Goal: Task Accomplishment & Management: Complete application form

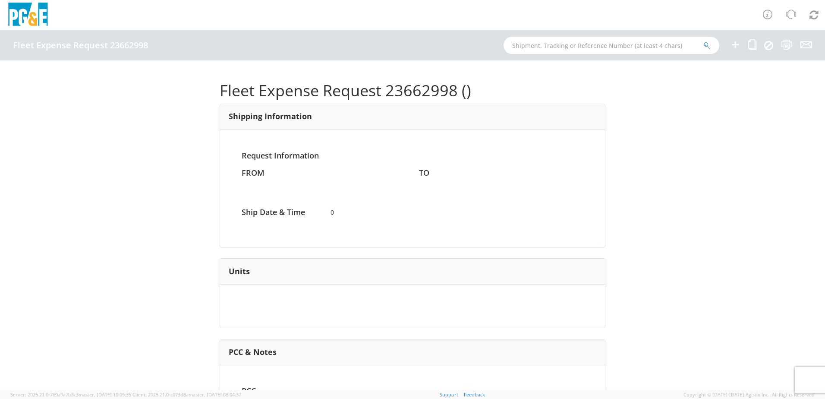
click at [736, 46] on icon at bounding box center [735, 44] width 10 height 11
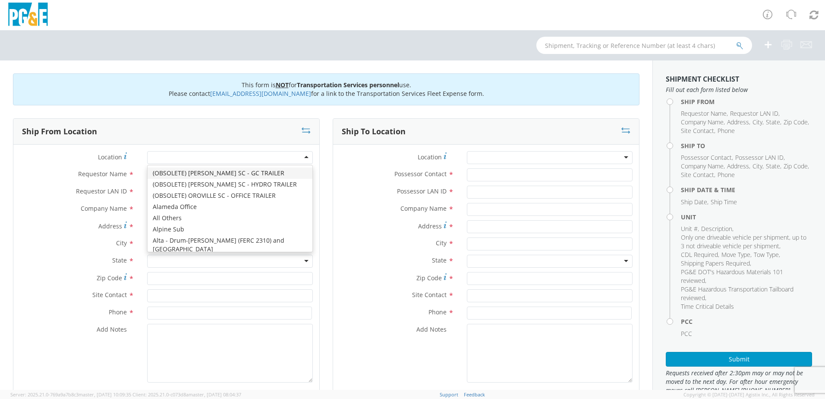
click at [179, 158] on div at bounding box center [230, 157] width 166 height 13
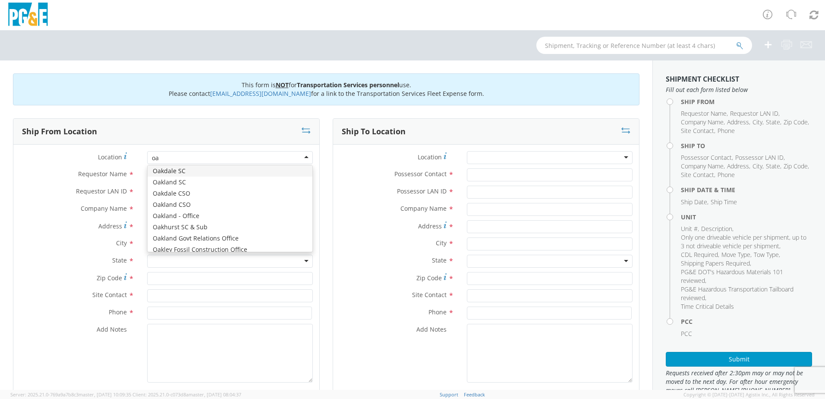
type input "oak"
type input "PG&E"
type input "50150 ROAD 426"
type input "OAKHURST"
type input "93644"
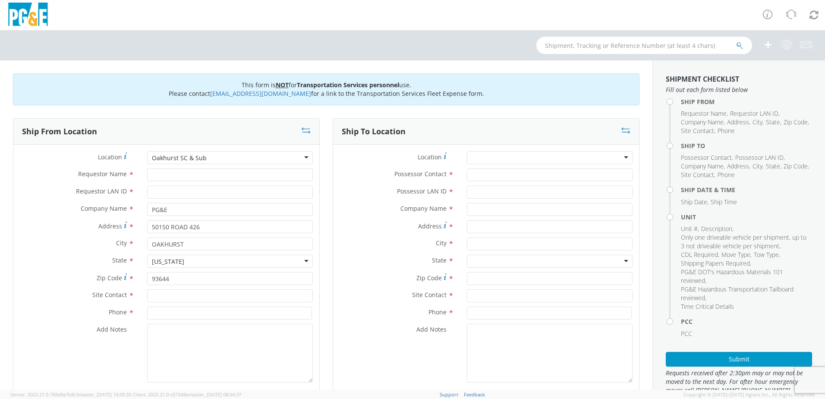
scroll to position [0, 0]
click at [168, 177] on input "Requestor Name *" at bounding box center [230, 174] width 166 height 13
type input "[PERSON_NAME]"
click at [172, 191] on input "Requestor LAN ID *" at bounding box center [230, 192] width 166 height 13
type input "s2ll"
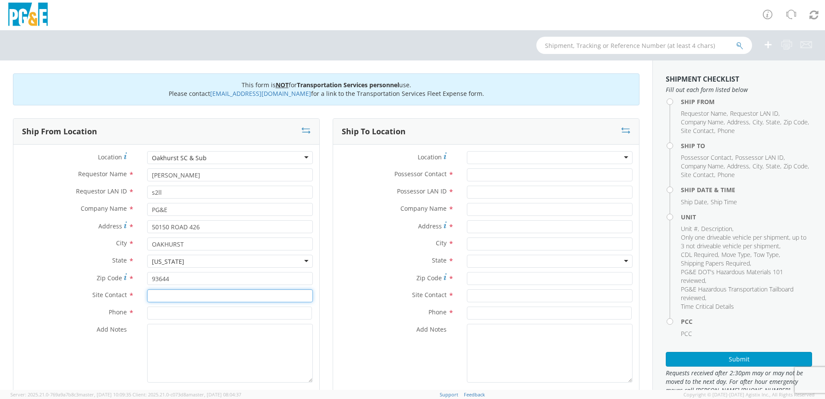
click at [161, 297] on input "text" at bounding box center [230, 295] width 166 height 13
type input "[PERSON_NAME]"
click at [176, 314] on input at bounding box center [229, 313] width 165 height 13
type input "5592748331"
click at [175, 345] on textarea "Add Notes *" at bounding box center [230, 353] width 166 height 59
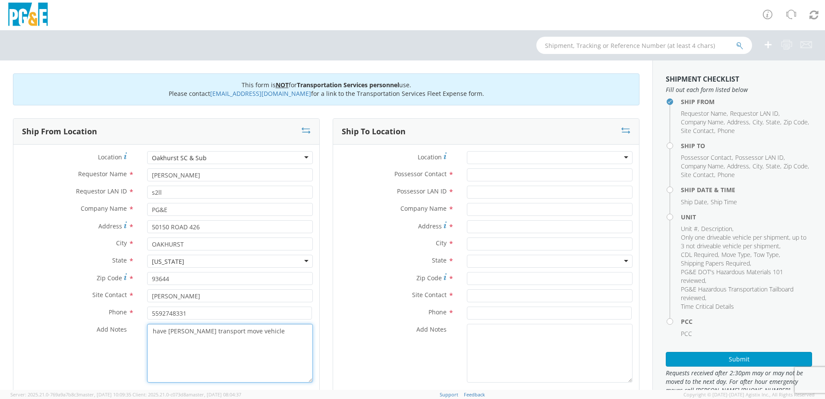
drag, startPoint x: 264, startPoint y: 331, endPoint x: 138, endPoint y: 314, distance: 126.8
click at [138, 314] on div "Location * [GEOGRAPHIC_DATA] SC & Sub (OBSOLETE) [GEOGRAPHIC_DATA] SC - GC TRAI…" at bounding box center [166, 269] width 306 height 236
type textarea "have [PERSON_NAME] transport move vehicle"
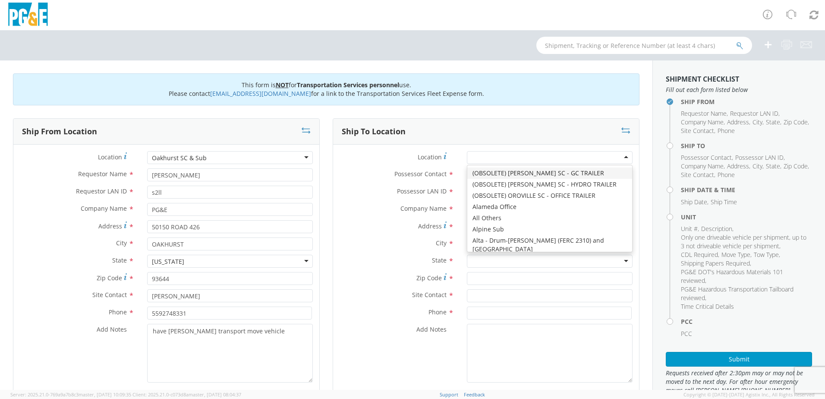
click at [503, 157] on div at bounding box center [550, 157] width 166 height 13
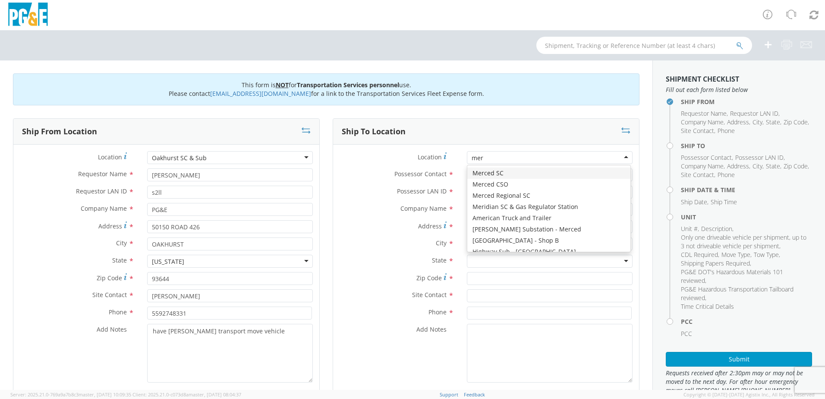
type input "merc"
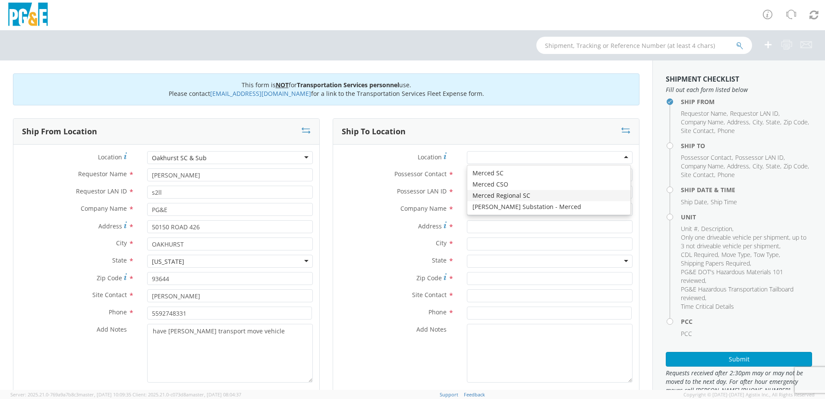
type input "PG&E"
type input "[STREET_ADDRESS]"
type input "Merced"
type input "95340"
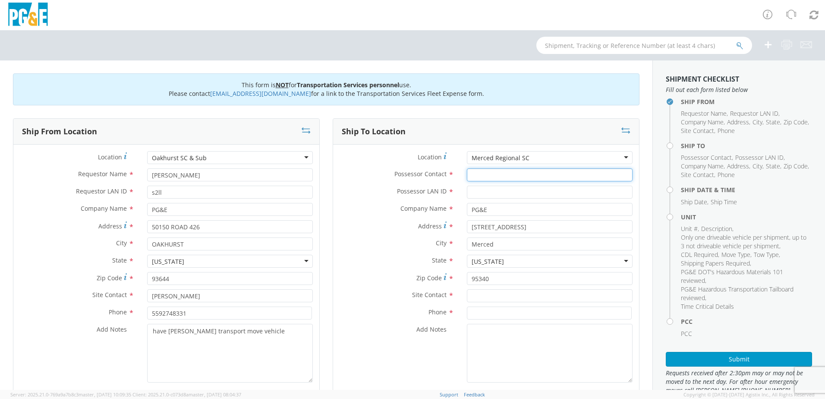
click at [484, 175] on input "Possessor Contact *" at bounding box center [550, 174] width 166 height 13
type input "[PERSON_NAME]"
type input "s2ll"
type input "[PERSON_NAME]"
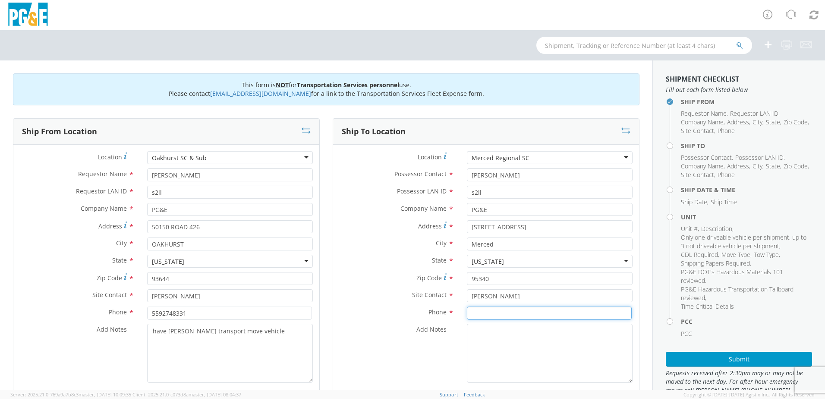
click at [476, 310] on input at bounding box center [549, 313] width 165 height 13
type input "5592748331"
click at [484, 344] on textarea "Add Notes *" at bounding box center [550, 353] width 166 height 59
paste textarea "have [PERSON_NAME] transport move vehicle"
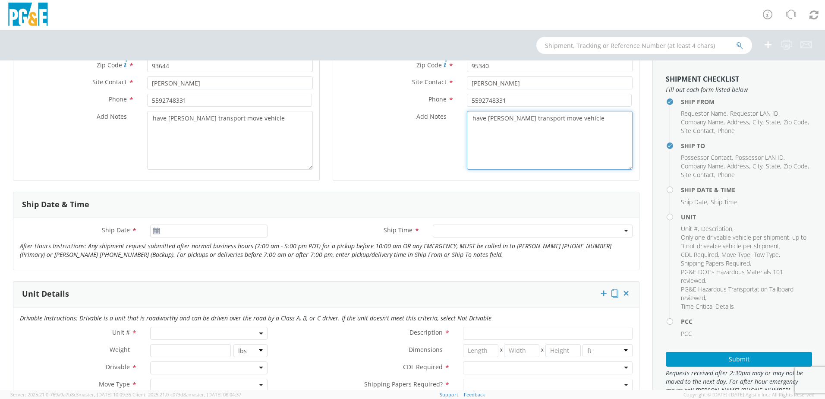
scroll to position [216, 0]
type textarea "have [PERSON_NAME] transport move vehicle"
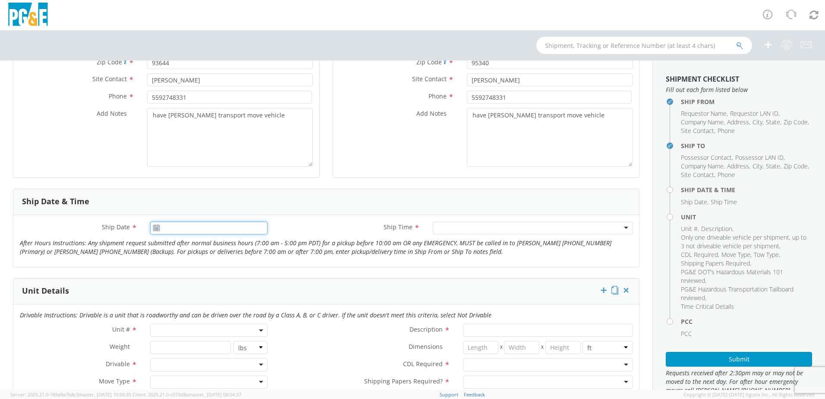
type input "[DATE]"
click at [199, 232] on input "[DATE]" at bounding box center [208, 227] width 117 height 13
click at [194, 296] on td "14" at bounding box center [193, 295] width 15 height 13
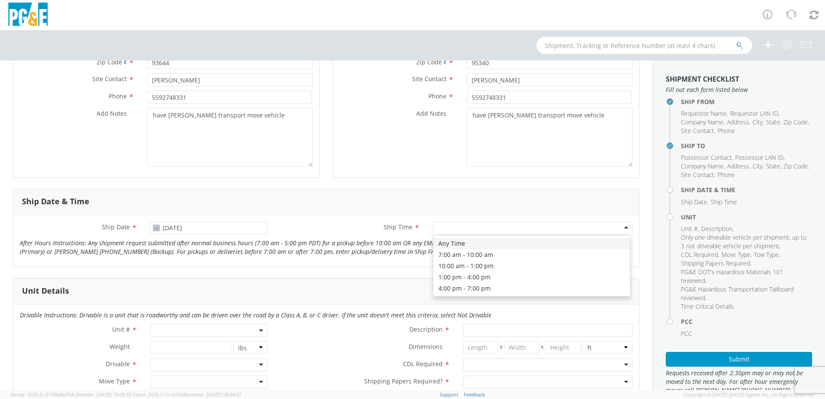
click at [529, 226] on div at bounding box center [533, 227] width 200 height 13
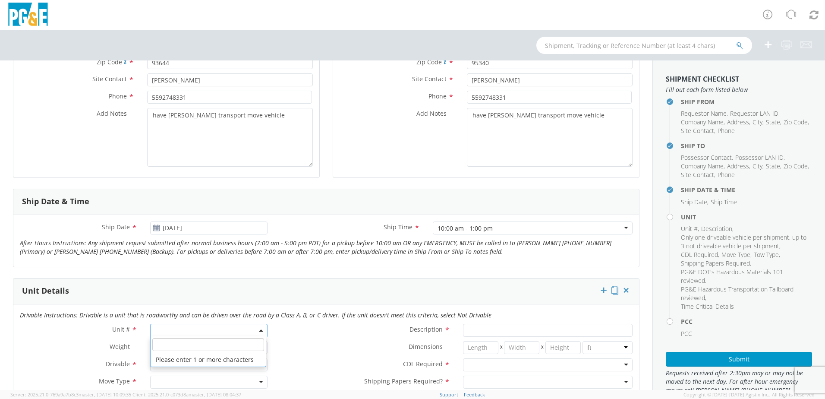
click at [224, 331] on span at bounding box center [208, 330] width 117 height 13
click at [188, 344] on input "search" at bounding box center [208, 344] width 112 height 13
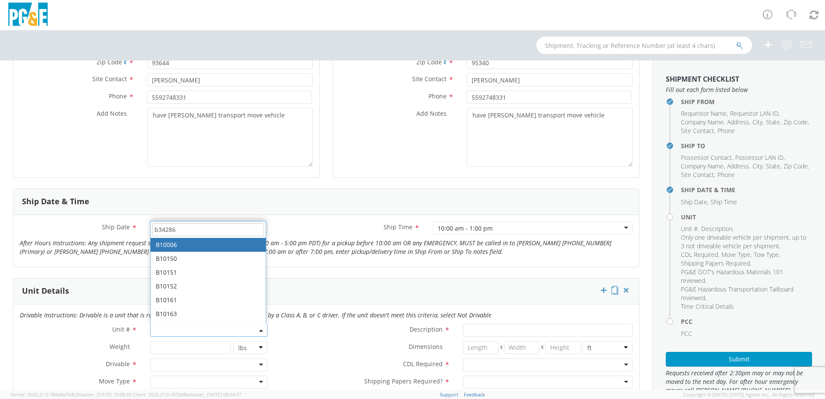
click at [189, 228] on input "b34286" at bounding box center [208, 229] width 112 height 13
click at [177, 230] on input "b34286" at bounding box center [208, 229] width 112 height 13
drag, startPoint x: 177, startPoint y: 230, endPoint x: 138, endPoint y: 224, distance: 38.9
click at [138, 224] on form "Ship From Location Location * [GEOGRAPHIC_DATA] [GEOGRAPHIC_DATA] SC & Sub (OBS…" at bounding box center [326, 351] width 627 height 898
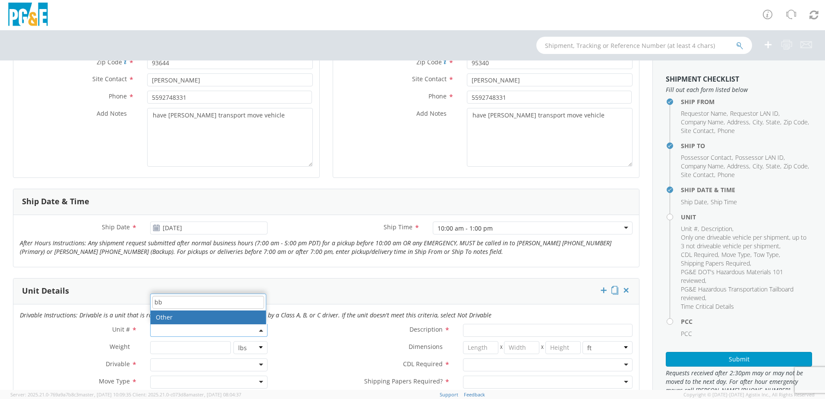
type input "b"
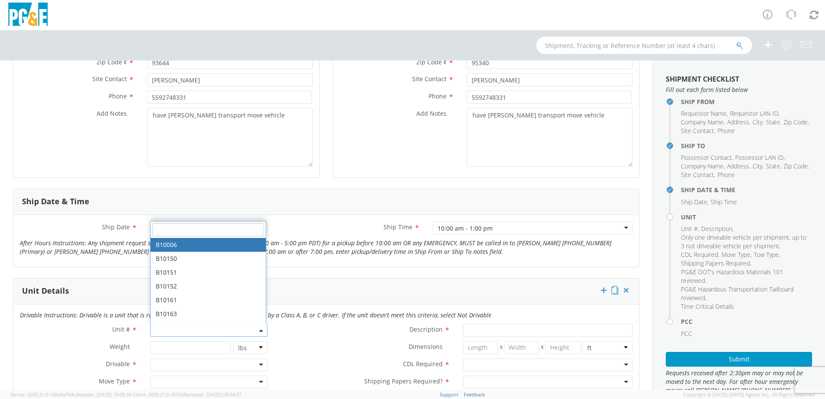
click at [339, 280] on div "Unit Details" at bounding box center [326, 291] width 626 height 26
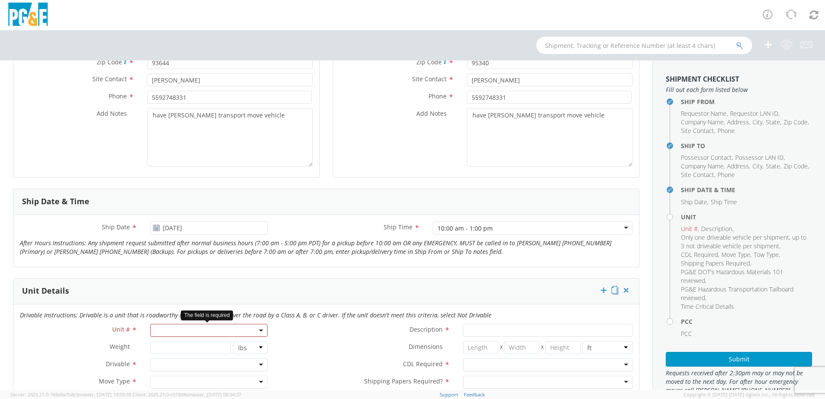
click at [161, 332] on span at bounding box center [208, 330] width 117 height 13
click at [154, 304] on input "search" at bounding box center [208, 302] width 112 height 13
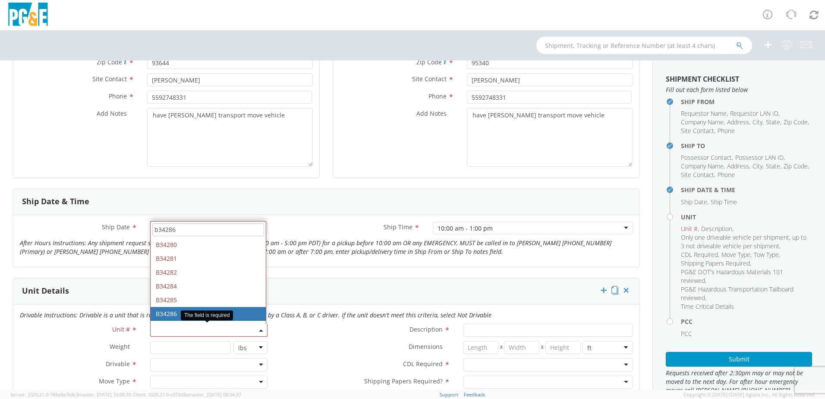
type input "b34286"
type input "TRUCK; TROUBLE W/AERIAL 4X4"
type input "19500"
select select "B34286"
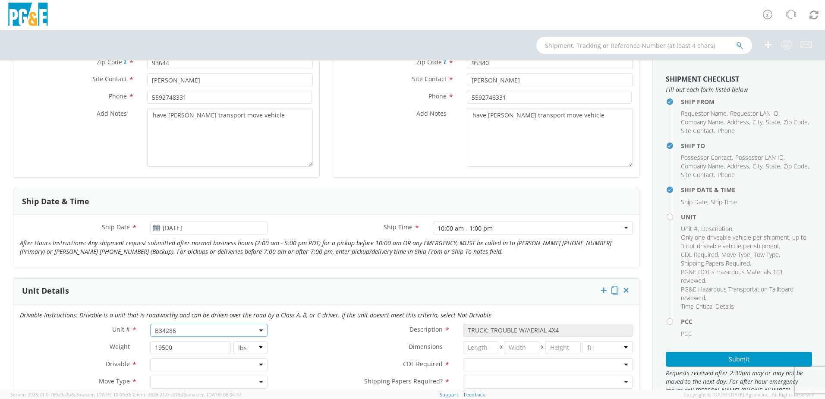
scroll to position [259, 0]
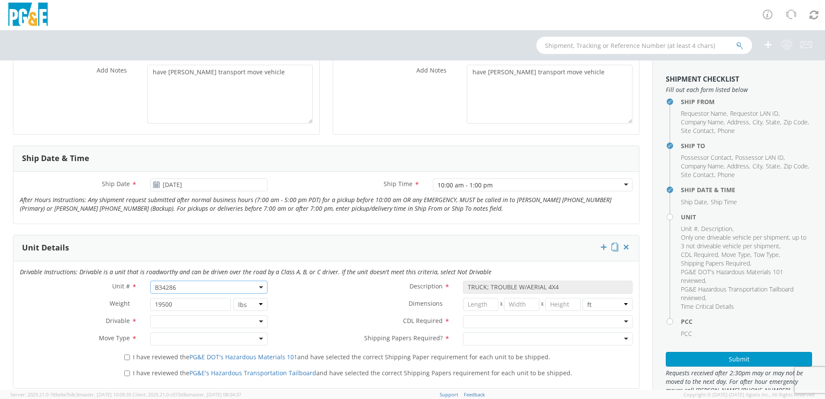
click at [170, 324] on div at bounding box center [208, 321] width 117 height 13
click at [159, 335] on div at bounding box center [208, 338] width 117 height 13
click at [126, 356] on input "I have reviewed the PG&E DOT's Hazardous Materials 101 and have selected the co…" at bounding box center [127, 357] width 6 height 6
checkbox input "true"
click at [124, 373] on input "I have reviewed the PG&E's Hazardous Transportation Tailboard and have selected…" at bounding box center [127, 373] width 6 height 6
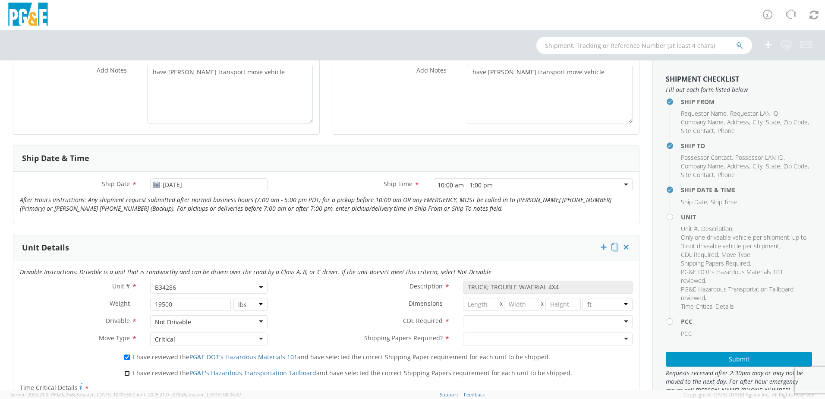
checkbox input "true"
click at [472, 323] on div at bounding box center [548, 321] width 170 height 13
click at [471, 342] on div at bounding box center [548, 338] width 170 height 13
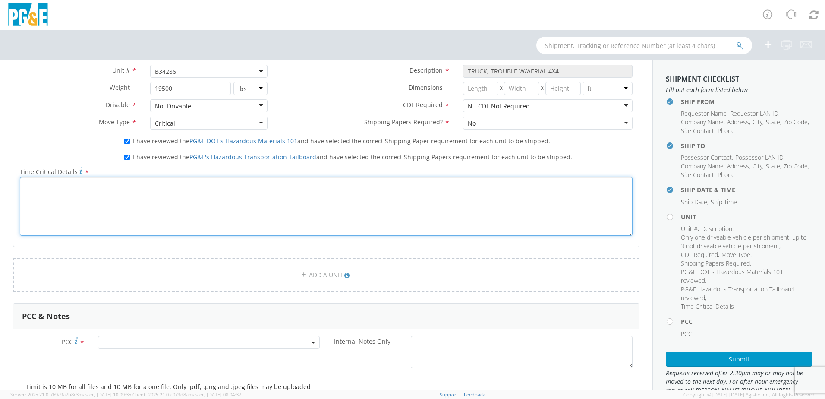
click at [146, 215] on textarea "Time Critical Details *" at bounding box center [326, 206] width 613 height 59
paste textarea "have [PERSON_NAME] transport move vehicle"
type textarea "have [PERSON_NAME] transport move vehicle"
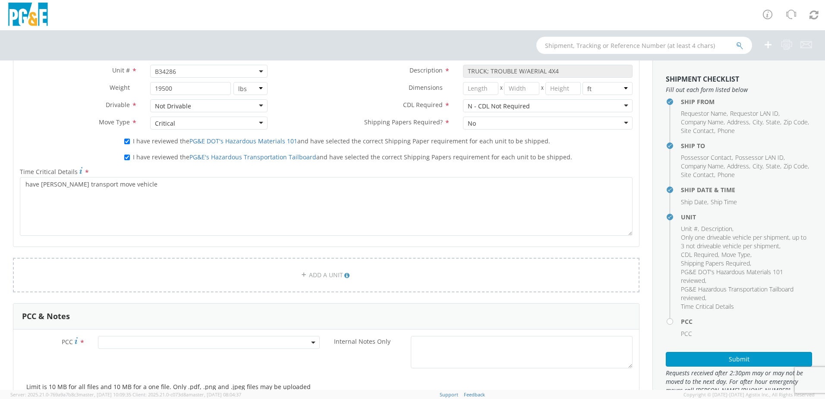
click at [156, 343] on span at bounding box center [209, 342] width 222 height 13
click at [155, 357] on input "number" at bounding box center [207, 356] width 215 height 13
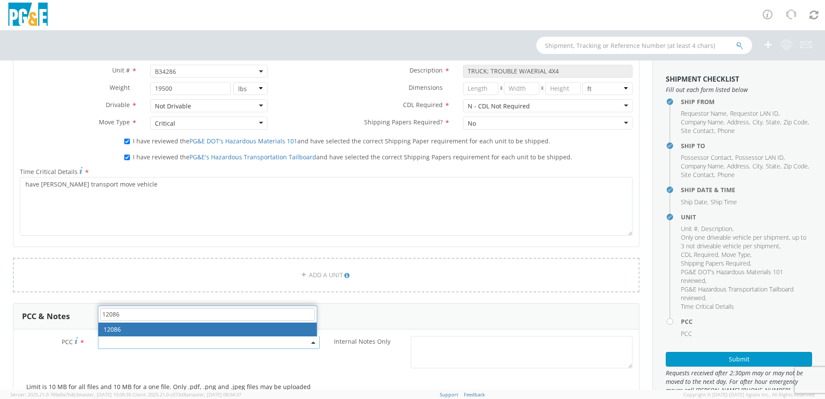
type input "12086"
select select "12086"
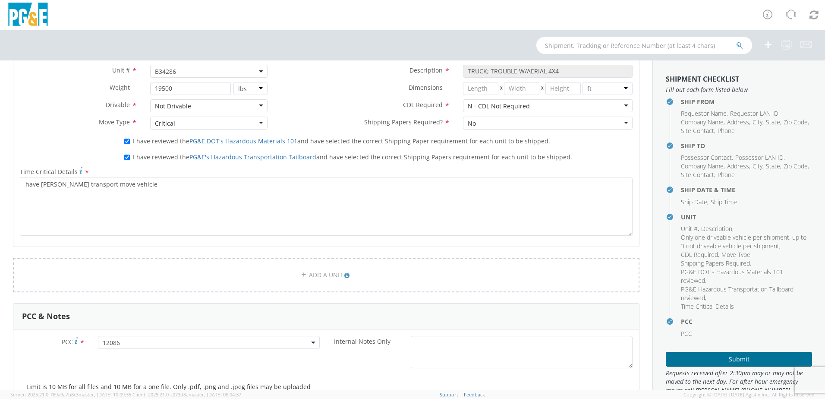
click at [738, 358] on button "Submit" at bounding box center [739, 359] width 146 height 15
